Goal: Information Seeking & Learning: Learn about a topic

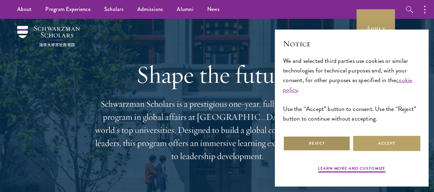
click at [322, 137] on button "Reject" at bounding box center [316, 142] width 67 height 15
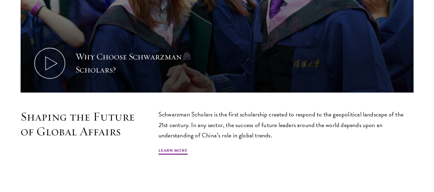
scroll to position [343, 0]
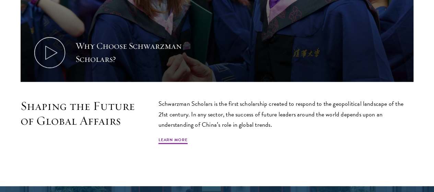
click at [263, 153] on div "Shaping the Future of Global Affairs Schwarzman Scholars is the first scholarsh…" at bounding box center [217, 128] width 393 height 60
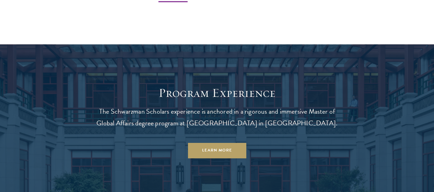
scroll to position [514, 0]
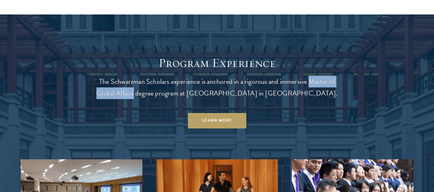
drag, startPoint x: 121, startPoint y: 117, endPoint x: 180, endPoint y: 115, distance: 58.3
click at [180, 99] on p "The Schwarzman Scholars experience is anchored in a rigorous and immersive Mast…" at bounding box center [217, 86] width 247 height 23
copy p "Master of Global Affairs"
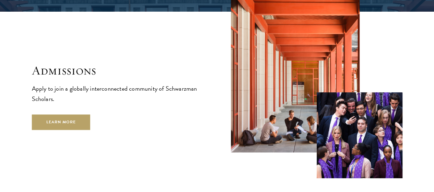
scroll to position [1063, 0]
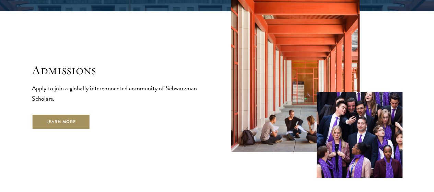
click at [79, 126] on link "Learn More" at bounding box center [61, 121] width 59 height 15
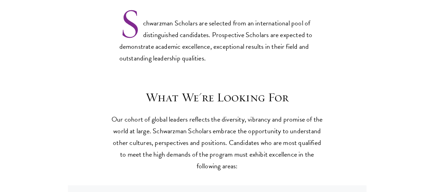
scroll to position [652, 0]
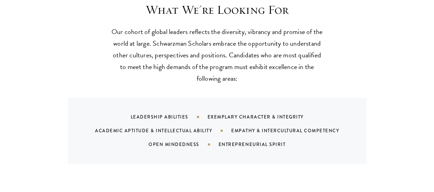
click at [225, 114] on div "Exemplary Character & Integrity" at bounding box center [264, 117] width 113 height 7
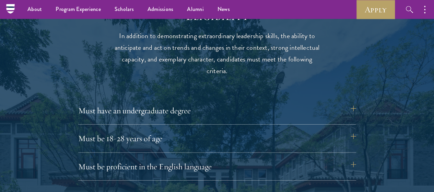
scroll to position [857, 0]
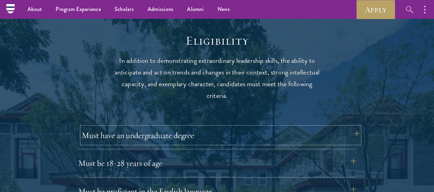
click at [349, 129] on button "Must have an undergraduate degree" at bounding box center [221, 135] width 278 height 16
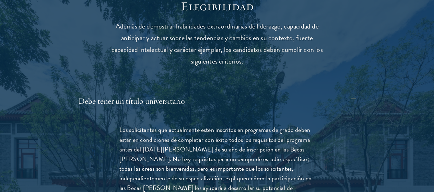
scroll to position [918, 0]
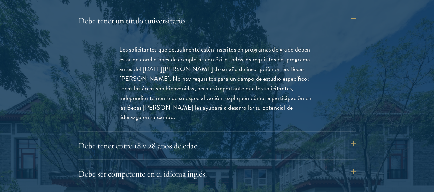
scroll to position [986, 0]
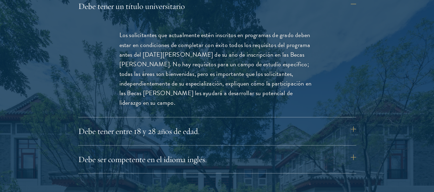
click at [322, 137] on div "Debe tener un título universitario Los solicitantes que actualmente estén inscr…" at bounding box center [217, 85] width 278 height 175
click at [317, 139] on button "Debe tener entre 18 y 28 años de edad." at bounding box center [221, 131] width 278 height 16
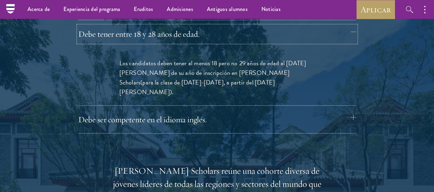
scroll to position [918, 0]
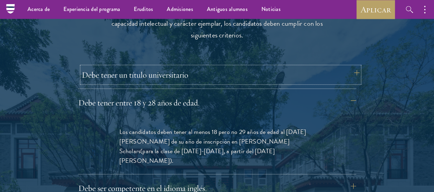
click at [212, 83] on button "Debe tener un título universitario" at bounding box center [221, 75] width 278 height 16
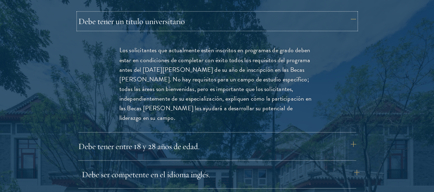
scroll to position [986, 0]
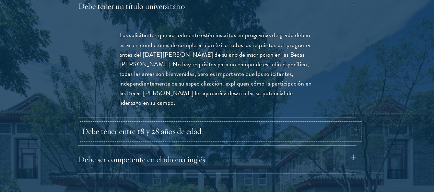
click at [326, 139] on button "Debe tener entre 18 y 28 años de edad." at bounding box center [221, 131] width 278 height 16
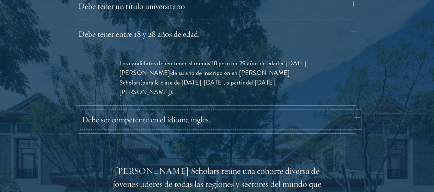
click at [346, 128] on button "Debe ser competente en el idioma inglés." at bounding box center [221, 119] width 278 height 16
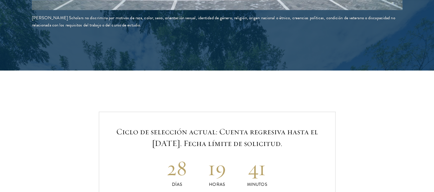
scroll to position [1604, 0]
